Goal: Transaction & Acquisition: Download file/media

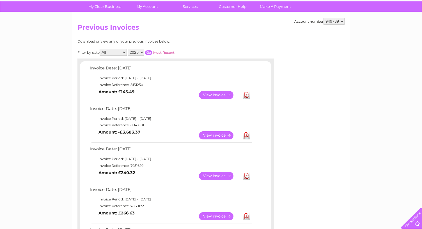
scroll to position [56, 0]
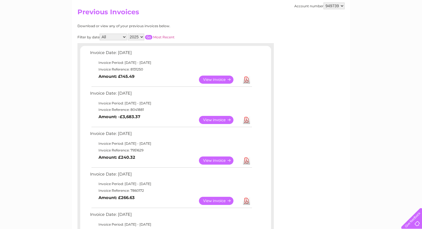
click at [221, 121] on link "View" at bounding box center [219, 120] width 41 height 8
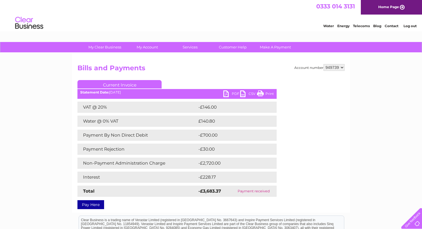
click at [234, 93] on link "PDF" at bounding box center [231, 95] width 17 height 8
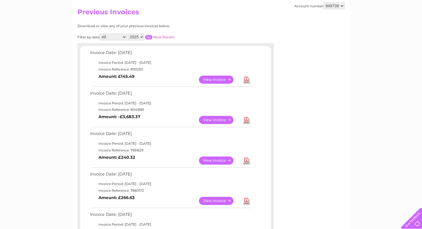
click at [246, 79] on link "Download" at bounding box center [246, 80] width 7 height 8
click at [245, 119] on link "Download" at bounding box center [246, 120] width 7 height 8
